Goal: Check status: Check status

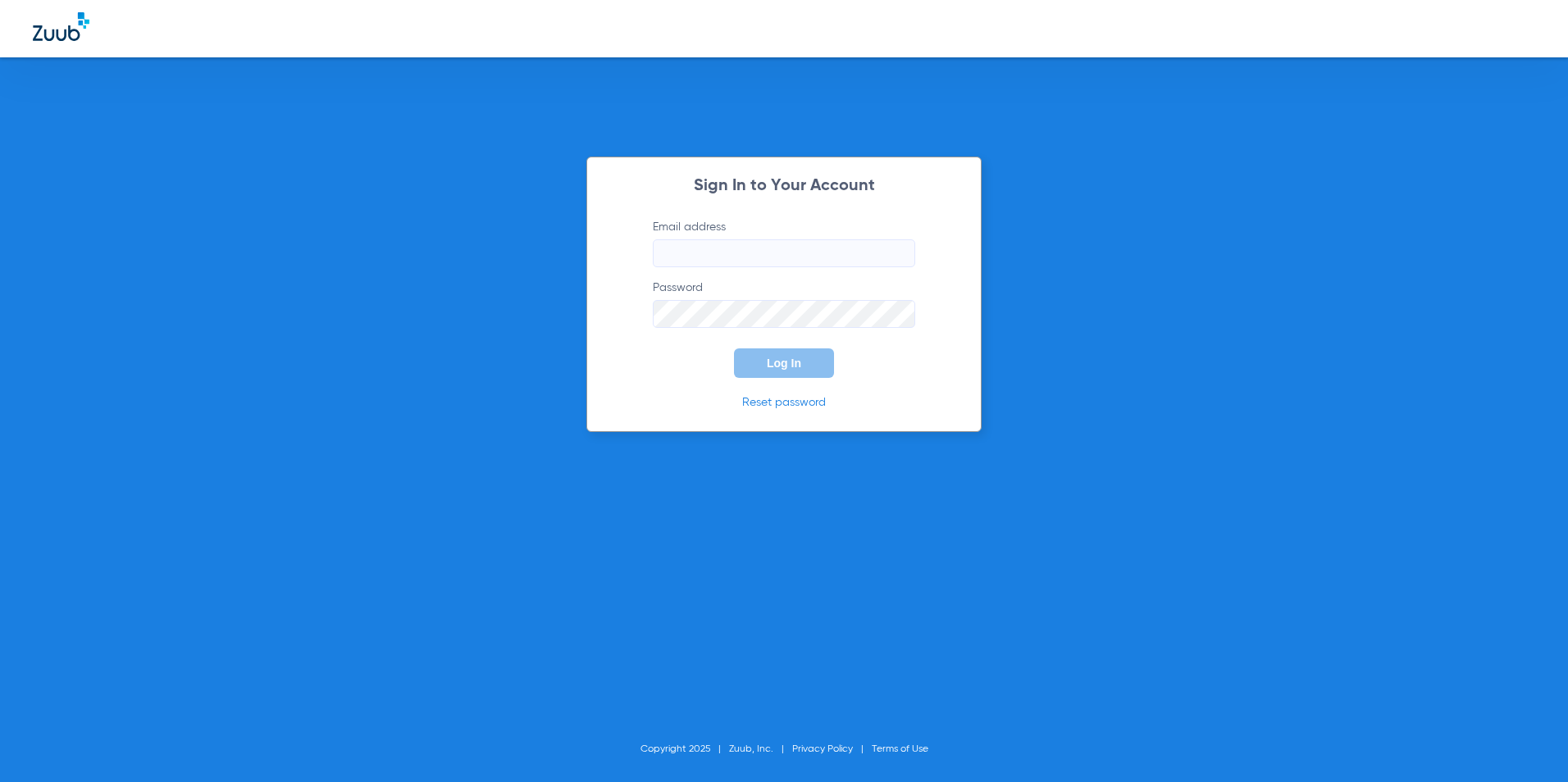
type input "[EMAIL_ADDRESS][DOMAIN_NAME]"
click at [796, 366] on span "Log In" at bounding box center [783, 363] width 34 height 13
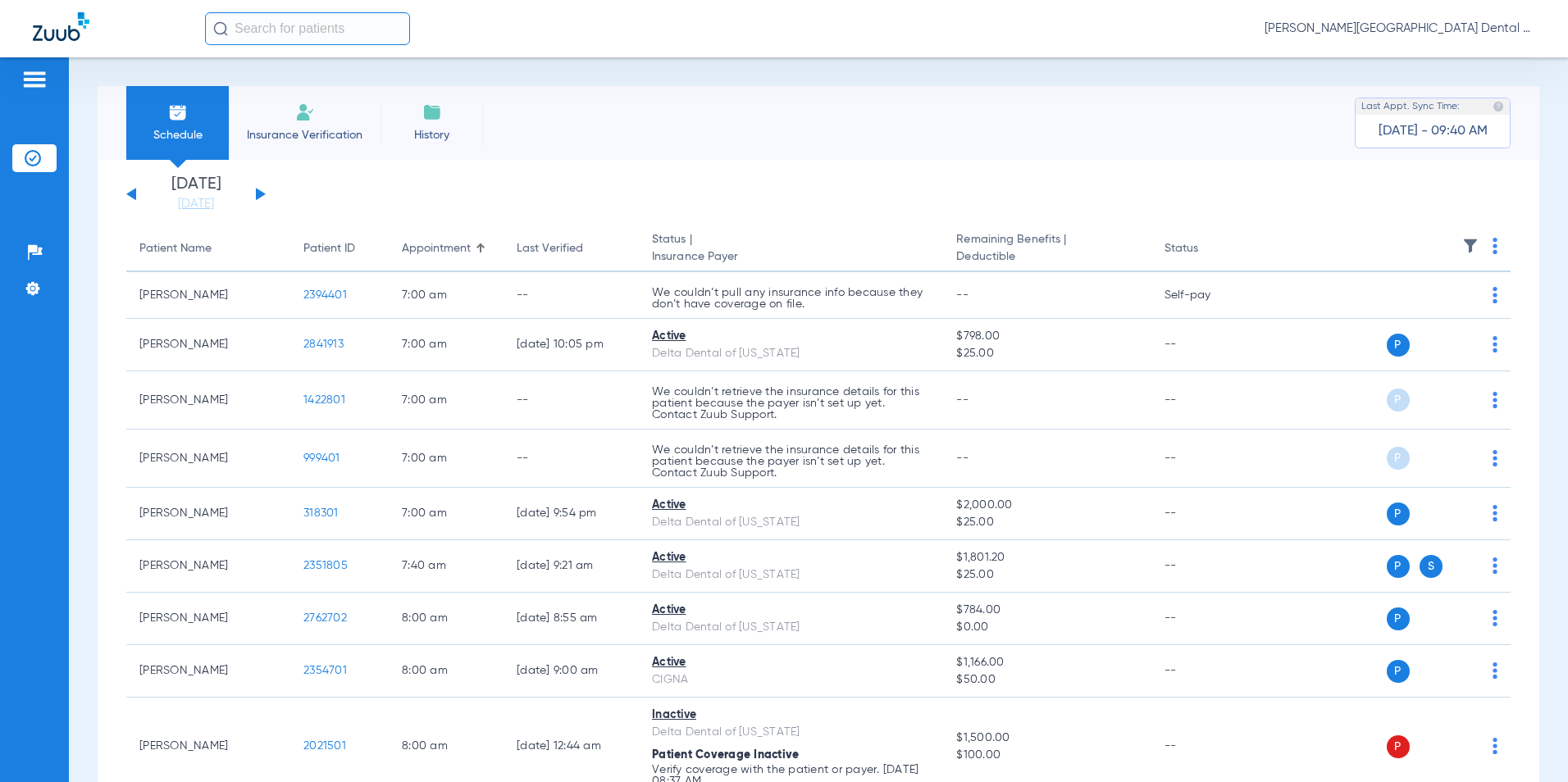
click at [258, 192] on button at bounding box center [260, 194] width 10 height 12
click at [266, 186] on app-single-date-navigator "[DATE] [DATE] [DATE] [DATE] [DATE] [DATE] [DATE] [DATE] [DATE] [DATE] [DATE] [D…" at bounding box center [818, 193] width 1384 height 36
click at [260, 196] on button at bounding box center [260, 194] width 10 height 12
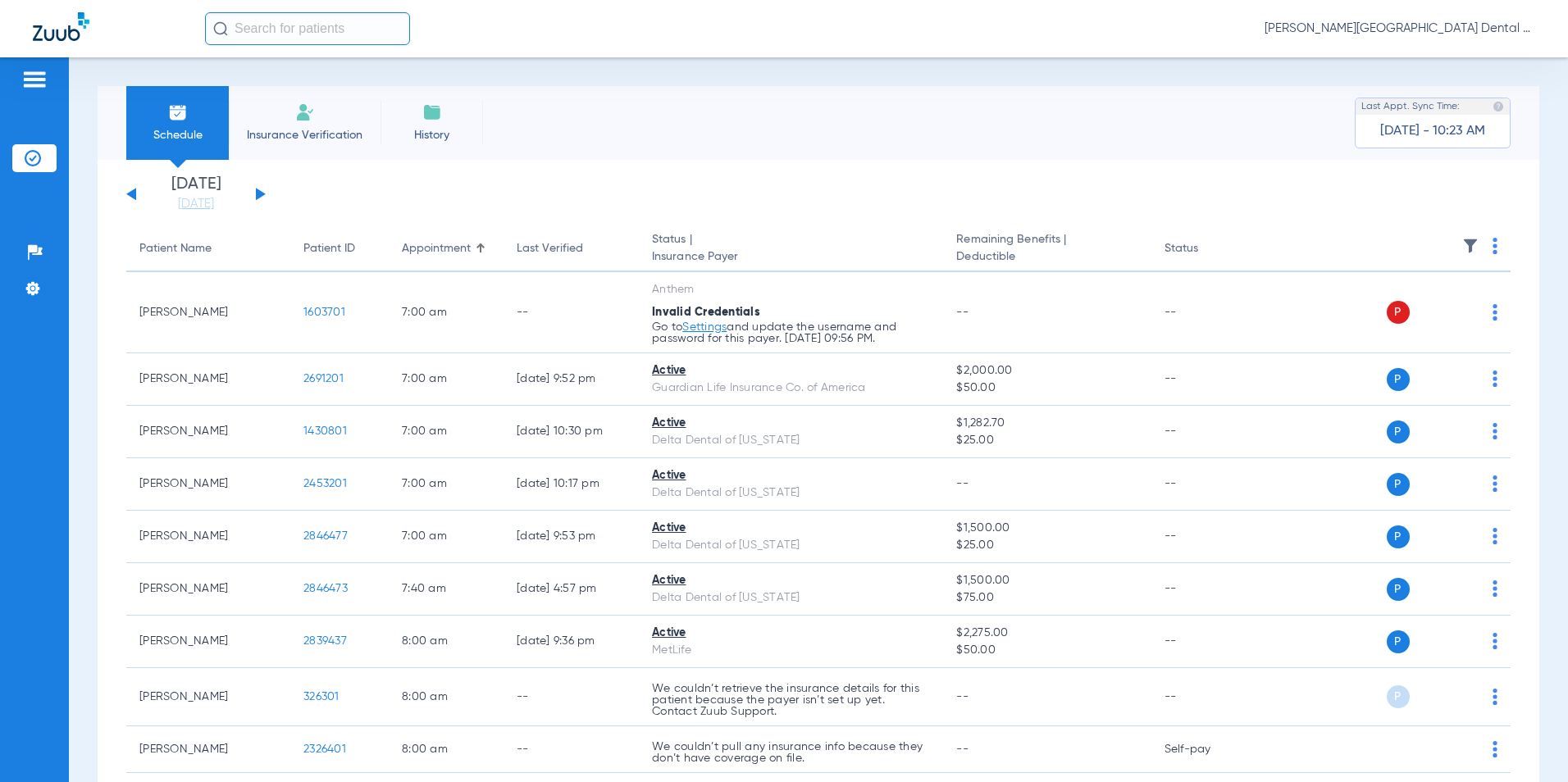
click at [257, 193] on button at bounding box center [260, 194] width 10 height 12
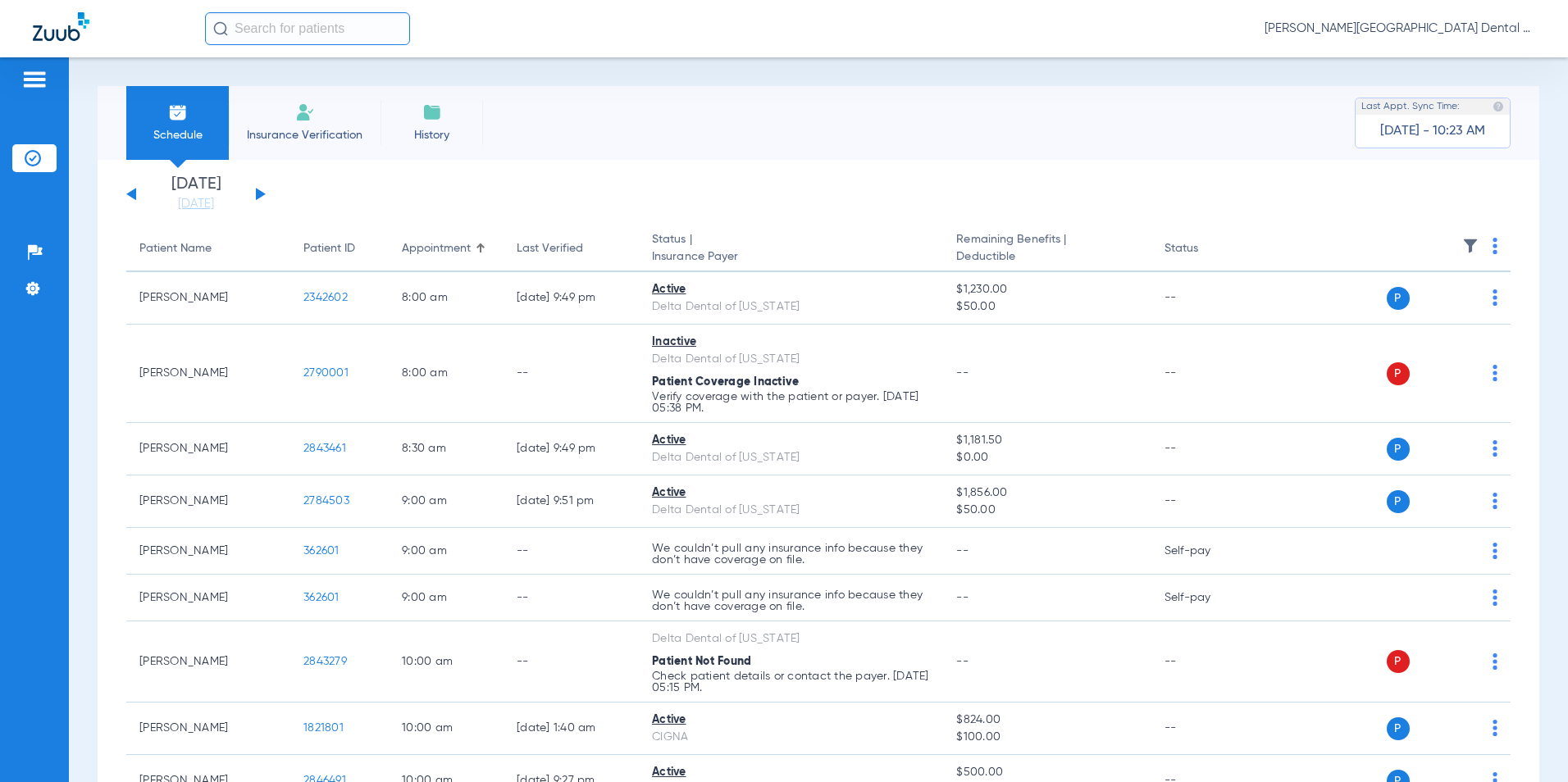
click at [259, 193] on button at bounding box center [260, 194] width 10 height 12
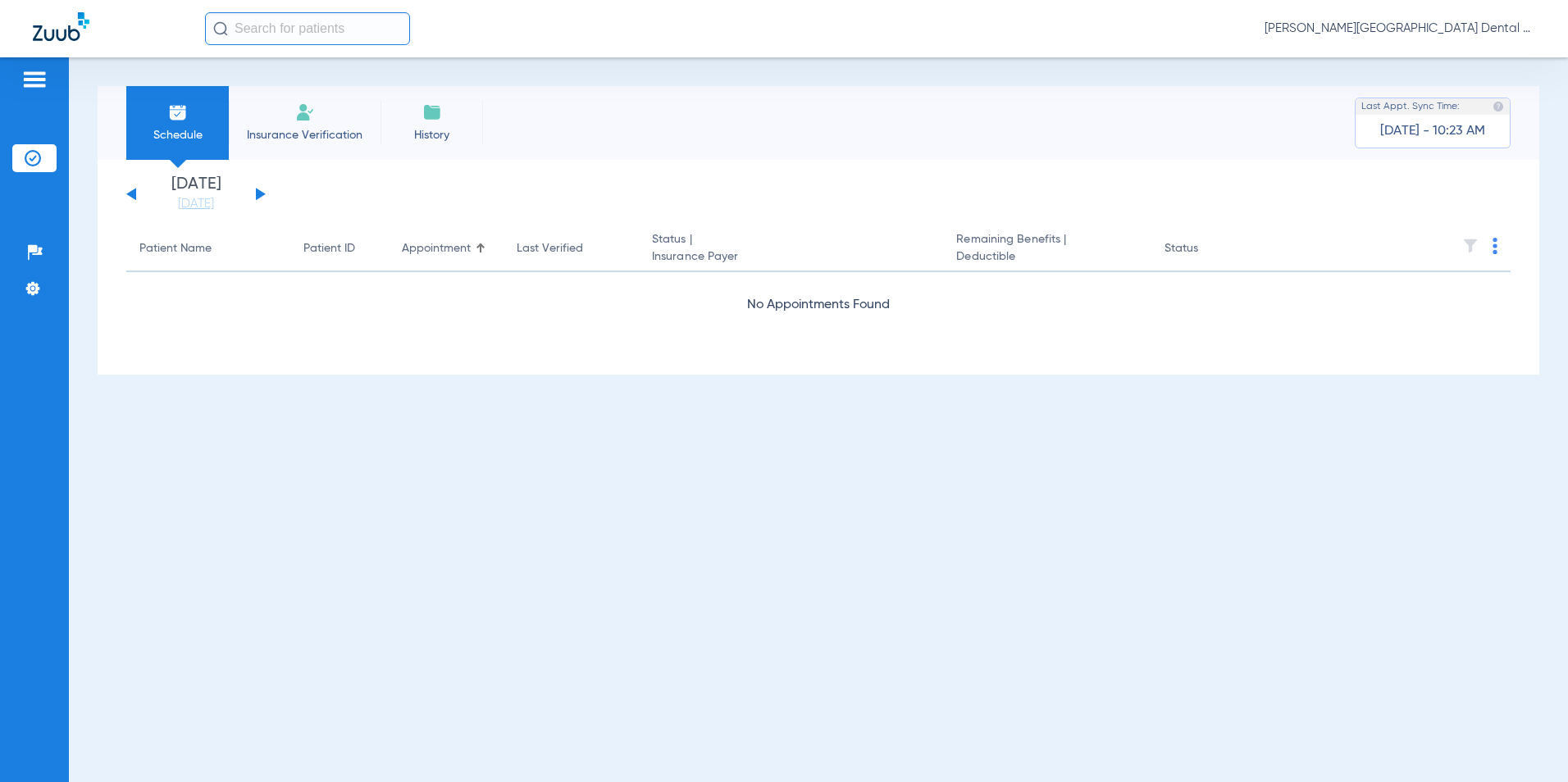
click at [259, 193] on button at bounding box center [260, 194] width 10 height 12
